Goal: Use online tool/utility: Utilize a website feature to perform a specific function

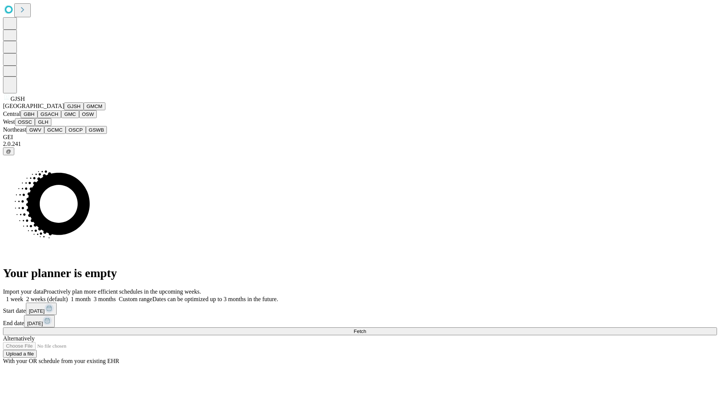
click at [64, 110] on button "GJSH" at bounding box center [73, 106] width 19 height 8
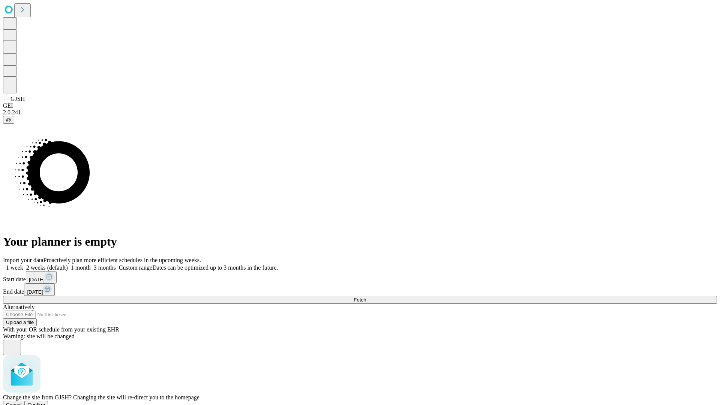
click at [45, 402] on span "Confirm" at bounding box center [37, 405] width 18 height 6
click at [91, 264] on label "1 month" at bounding box center [79, 267] width 23 height 6
click at [366, 297] on span "Fetch" at bounding box center [360, 300] width 12 height 6
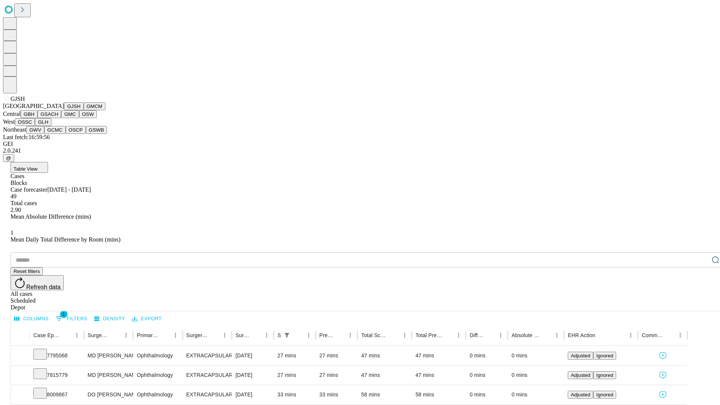
click at [84, 110] on button "GMCM" at bounding box center [95, 106] width 22 height 8
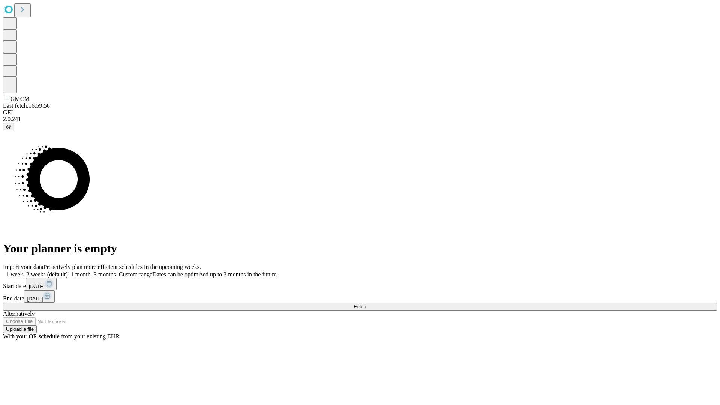
click at [366, 304] on span "Fetch" at bounding box center [360, 307] width 12 height 6
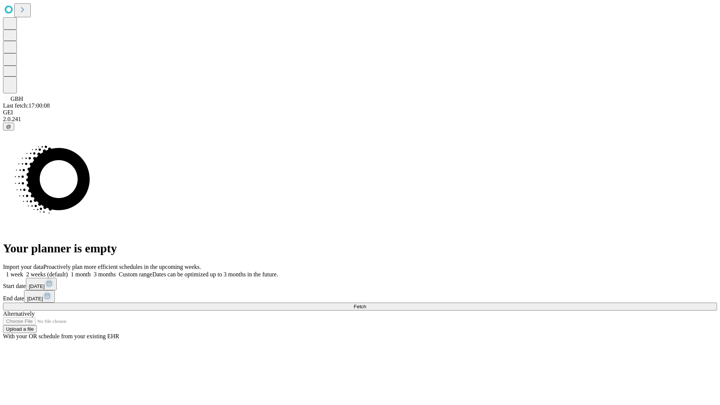
click at [91, 271] on label "1 month" at bounding box center [79, 274] width 23 height 6
click at [366, 304] on span "Fetch" at bounding box center [360, 307] width 12 height 6
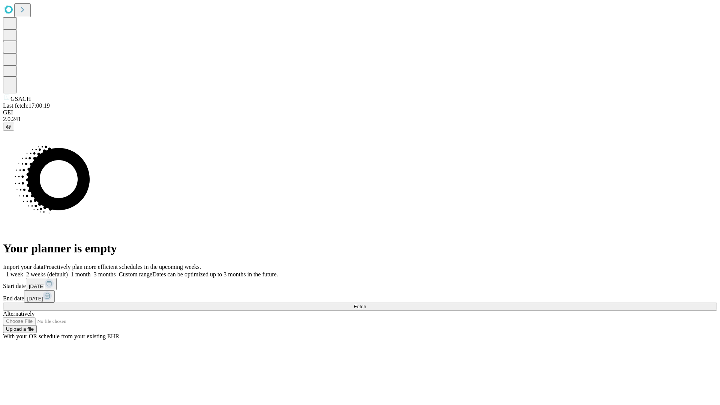
click at [91, 271] on label "1 month" at bounding box center [79, 274] width 23 height 6
click at [366, 304] on span "Fetch" at bounding box center [360, 307] width 12 height 6
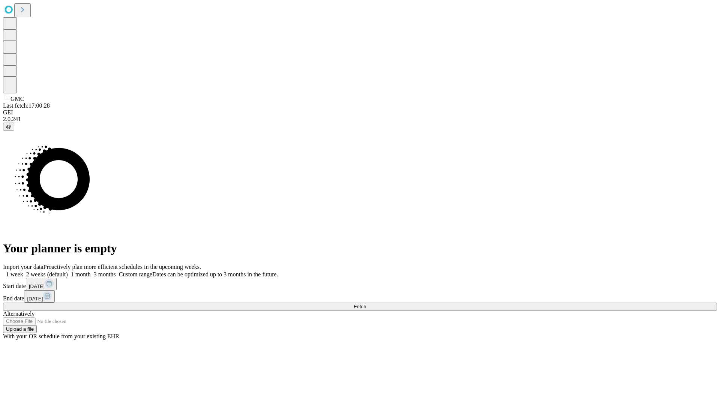
click at [366, 304] on span "Fetch" at bounding box center [360, 307] width 12 height 6
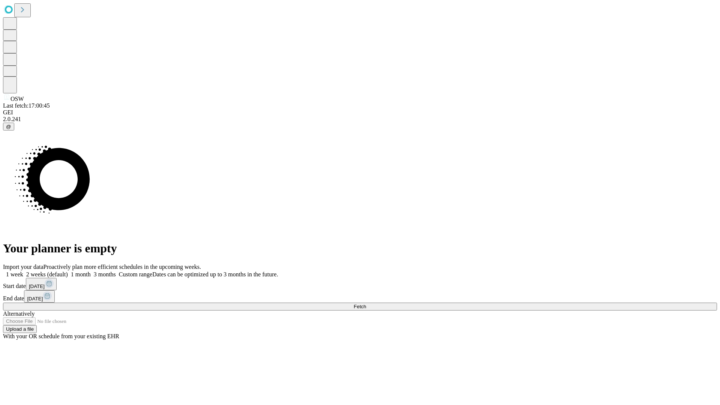
click at [366, 304] on span "Fetch" at bounding box center [360, 307] width 12 height 6
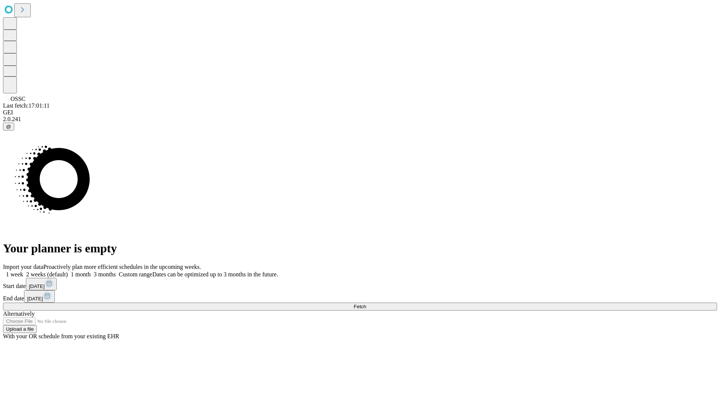
click at [91, 271] on label "1 month" at bounding box center [79, 274] width 23 height 6
click at [366, 304] on span "Fetch" at bounding box center [360, 307] width 12 height 6
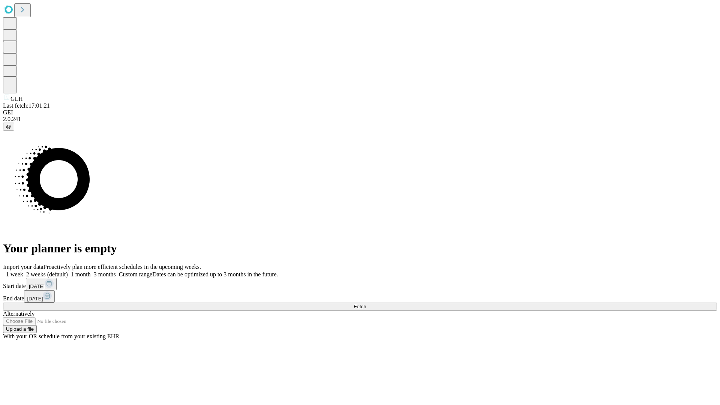
click at [91, 271] on label "1 month" at bounding box center [79, 274] width 23 height 6
click at [366, 304] on span "Fetch" at bounding box center [360, 307] width 12 height 6
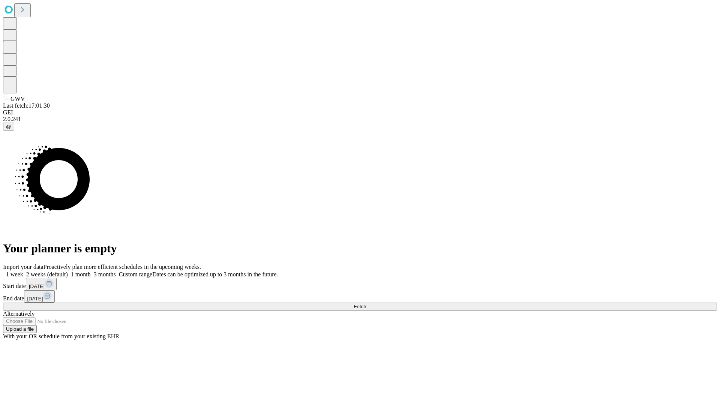
click at [91, 271] on label "1 month" at bounding box center [79, 274] width 23 height 6
click at [366, 304] on span "Fetch" at bounding box center [360, 307] width 12 height 6
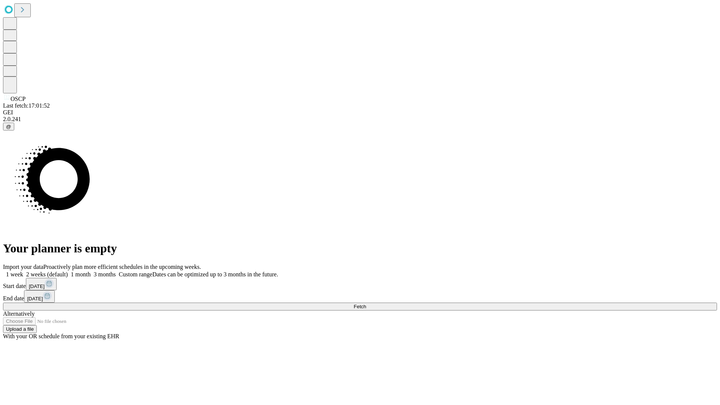
click at [366, 304] on span "Fetch" at bounding box center [360, 307] width 12 height 6
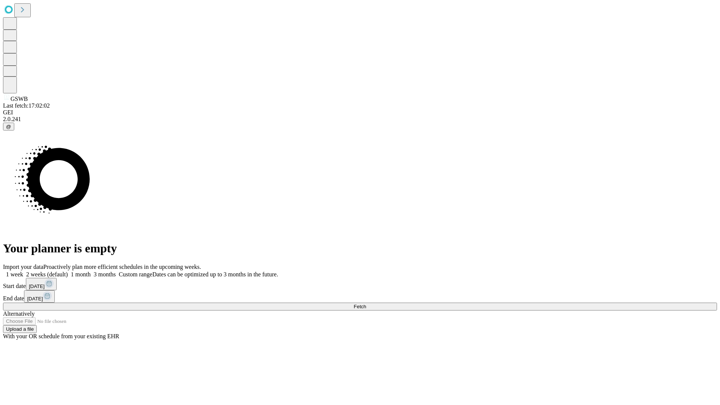
click at [91, 271] on label "1 month" at bounding box center [79, 274] width 23 height 6
click at [366, 304] on span "Fetch" at bounding box center [360, 307] width 12 height 6
